Goal: Transaction & Acquisition: Purchase product/service

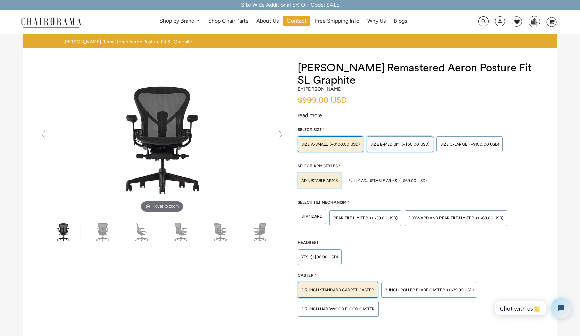
click at [406, 144] on span "(+$50.00 USD)" at bounding box center [415, 144] width 28 height 4
click at [0, 0] on input "SIZE B-MEDIUM (+$50.00 USD)" at bounding box center [0, 0] width 0 height 0
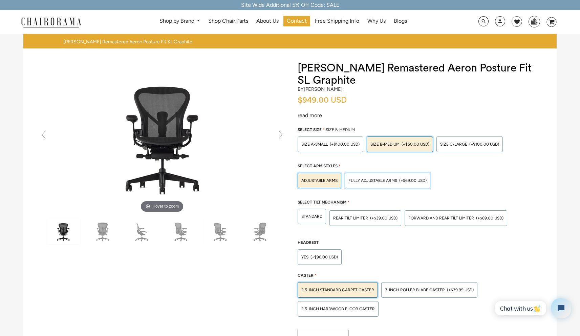
click at [390, 181] on span "Fully Adjustable Arms" at bounding box center [372, 180] width 49 height 5
click at [0, 0] on input "Fully Adjustable Arms (+$69.00 USD)" at bounding box center [0, 0] width 0 height 0
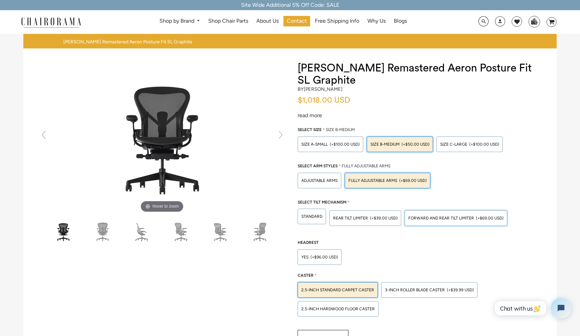
click at [430, 223] on div "FORWARD AND REAR TILT LIMITER (+$69.00 USD)" at bounding box center [455, 218] width 103 height 16
click at [0, 0] on input "FORWARD AND REAR TILT LIMITER (+$69.00 USD)" at bounding box center [0, 0] width 0 height 0
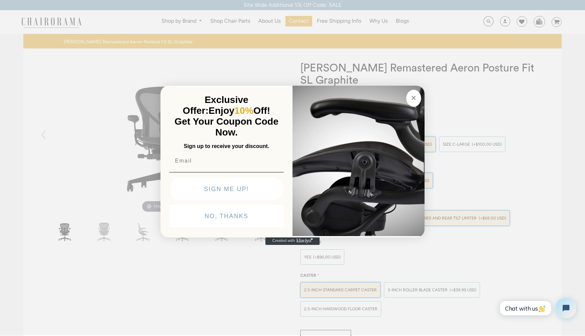
click at [417, 97] on circle "Close dialog" at bounding box center [414, 98] width 8 height 8
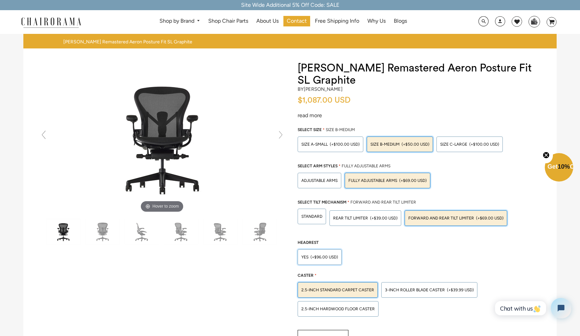
click at [325, 253] on div "Yes (+$96.00 USD)" at bounding box center [319, 257] width 44 height 16
click at [0, 0] on input "Yes (+$96.00 USD)" at bounding box center [0, 0] width 0 height 0
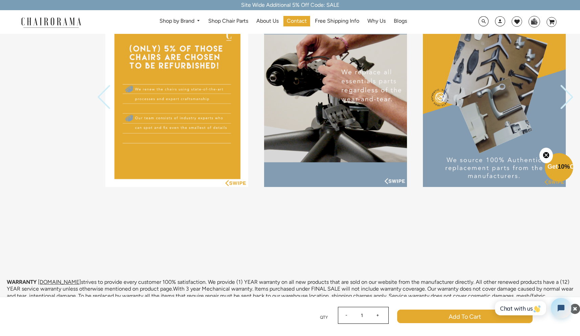
scroll to position [674, 0]
